Goal: Register for event/course

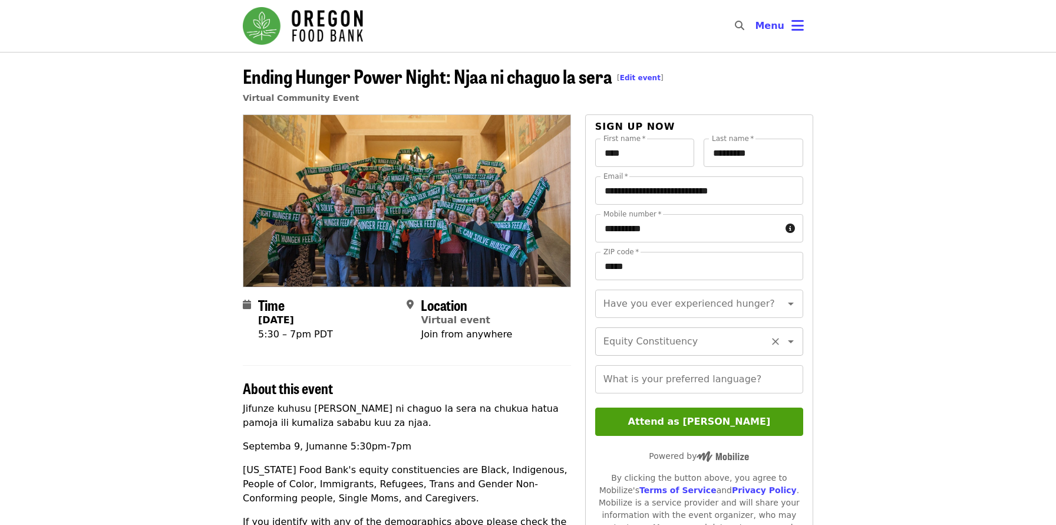
click at [723, 351] on input "Equity Constituency" at bounding box center [685, 341] width 160 height 22
click at [902, 191] on article "Ending Hunger Power Night: Njaa ni chaguo la sera [ Edit event ] Virtual Commun…" at bounding box center [528, 494] width 1056 height 885
